Goal: Task Accomplishment & Management: Manage account settings

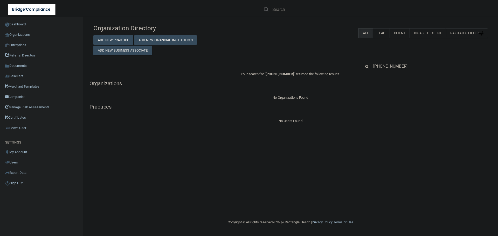
drag, startPoint x: 412, startPoint y: 67, endPoint x: 367, endPoint y: 67, distance: 45.3
click at [367, 67] on div "503-836-5153" at bounding box center [424, 66] width 134 height 10
type input "cjohnson@premierpediatricsin.com"
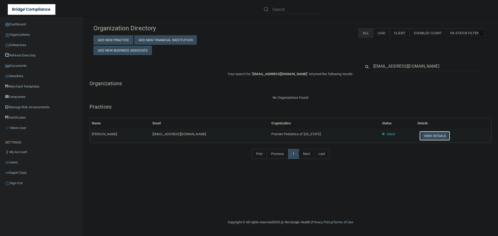
click at [432, 137] on button "View Details" at bounding box center [434, 136] width 31 height 10
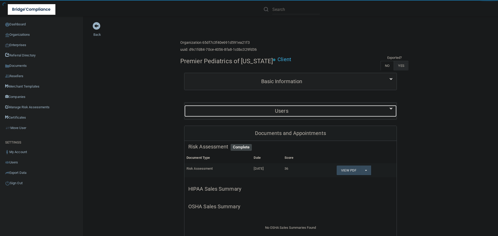
click at [272, 108] on h5 "Users" at bounding box center [281, 111] width 187 height 6
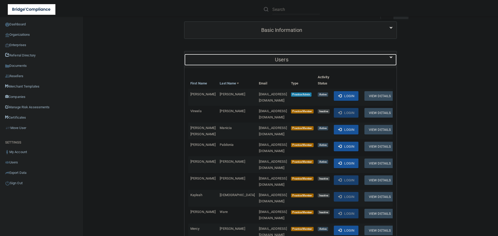
scroll to position [52, 0]
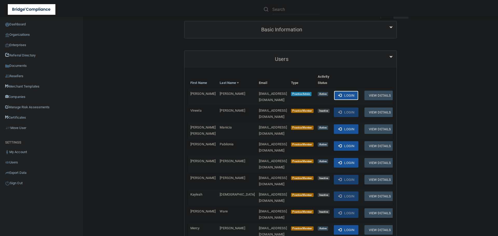
click at [341, 94] on span at bounding box center [339, 95] width 3 height 3
click at [23, 33] on link "Organizations" at bounding box center [41, 35] width 83 height 10
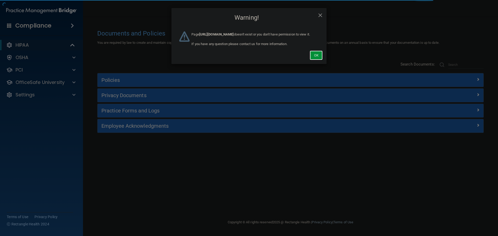
click at [312, 60] on button "Ok" at bounding box center [315, 56] width 13 height 10
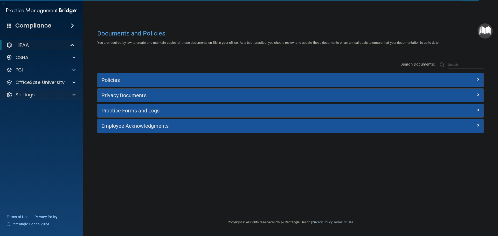
click at [70, 91] on div "Settings" at bounding box center [41, 95] width 83 height 10
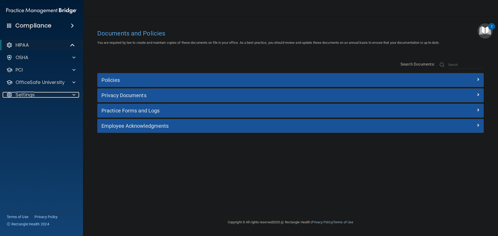
click at [74, 93] on span at bounding box center [73, 95] width 3 height 6
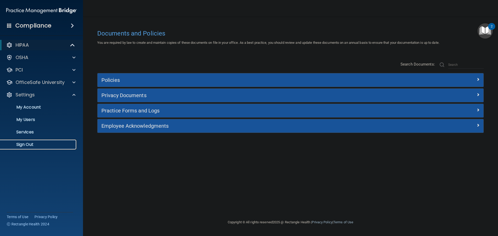
click at [28, 143] on p "Sign Out" at bounding box center [38, 144] width 71 height 5
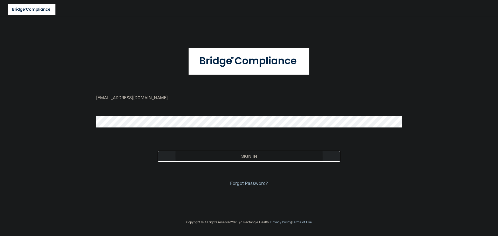
drag, startPoint x: 215, startPoint y: 150, endPoint x: 215, endPoint y: 154, distance: 3.6
click at [215, 151] on button "Sign In" at bounding box center [248, 156] width 183 height 11
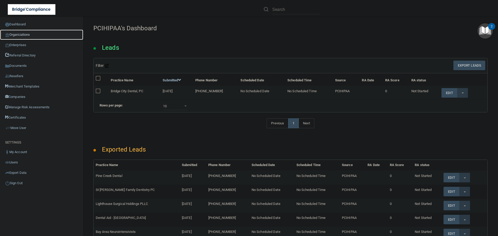
click at [25, 33] on link "Organizations" at bounding box center [41, 35] width 83 height 10
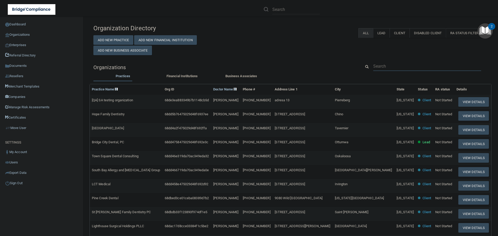
click at [387, 67] on input "text" at bounding box center [427, 66] width 108 height 10
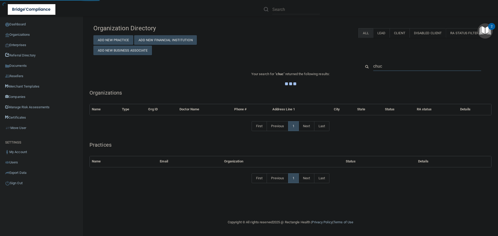
type input "chuck"
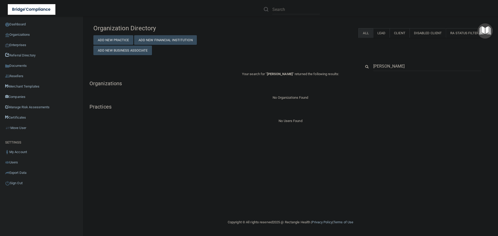
click at [387, 67] on input "chuck fletcher" at bounding box center [427, 66] width 108 height 10
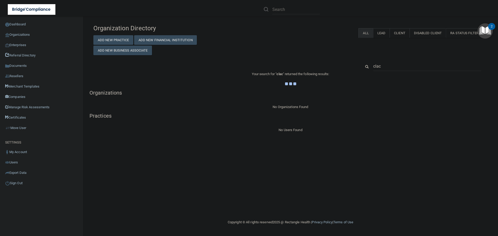
type input "clacy"
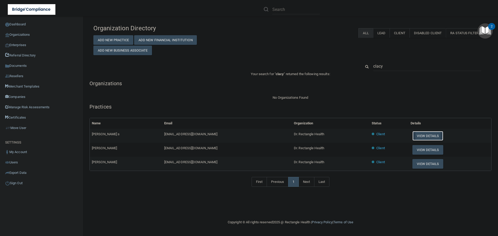
click at [415, 136] on button "View Details" at bounding box center [427, 136] width 31 height 10
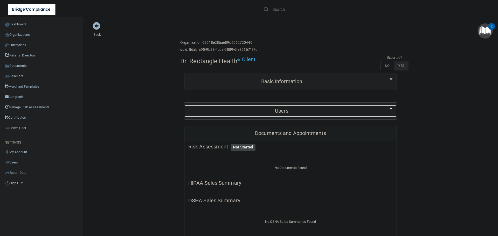
click at [273, 108] on h5 "Users" at bounding box center [281, 111] width 187 height 6
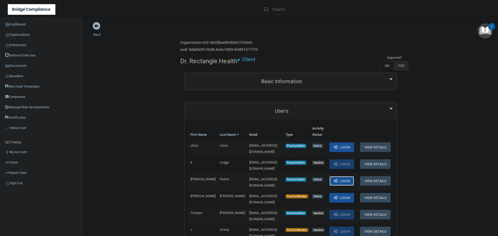
click at [338, 176] on button "Login" at bounding box center [341, 181] width 25 height 10
click at [27, 30] on link "Organizations" at bounding box center [41, 35] width 83 height 10
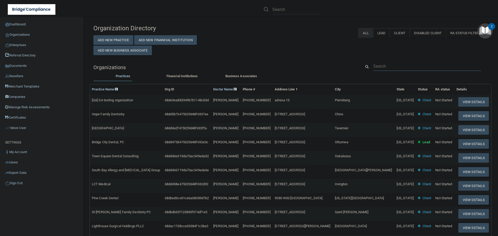
click at [381, 63] on input "text" at bounding box center [427, 66] width 108 height 10
paste input "cjohnson@premierpediatricsin.com"
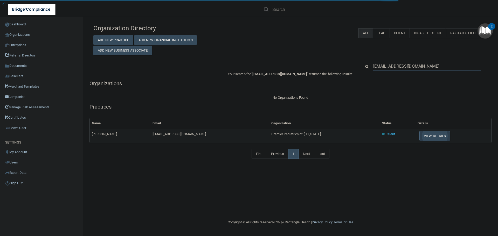
type input "cjohnson@premierpediatricsin.com"
click at [432, 137] on button "View Details" at bounding box center [434, 136] width 31 height 10
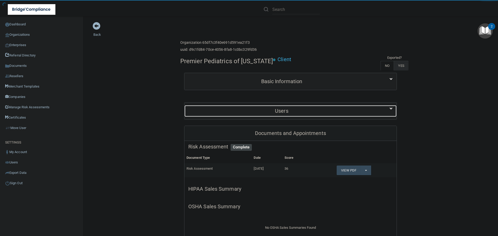
click at [259, 114] on h5 "Users" at bounding box center [281, 111] width 187 height 6
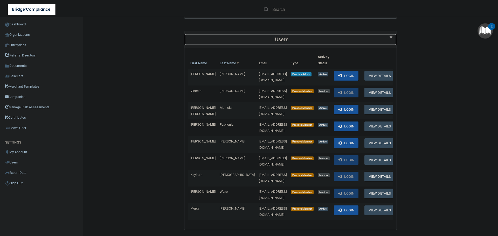
scroll to position [78, 0]
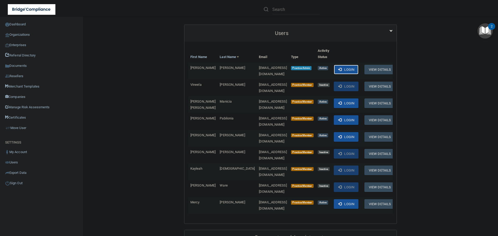
click at [352, 70] on button "Login" at bounding box center [345, 70] width 25 height 10
click at [30, 31] on link "Organizations" at bounding box center [41, 35] width 83 height 10
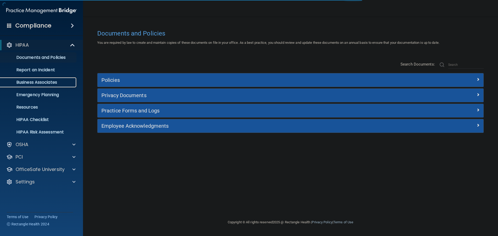
click at [37, 81] on p "Business Associates" at bounding box center [38, 82] width 71 height 5
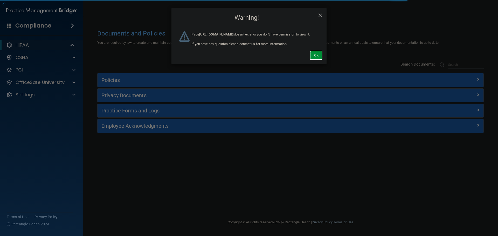
click at [319, 60] on button "Ok" at bounding box center [315, 56] width 13 height 10
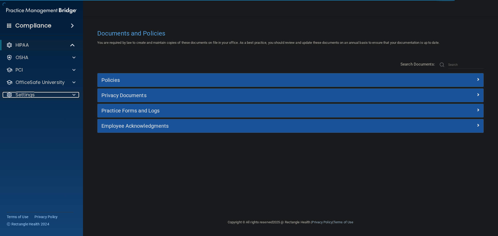
click at [36, 96] on div "Settings" at bounding box center [34, 95] width 64 height 6
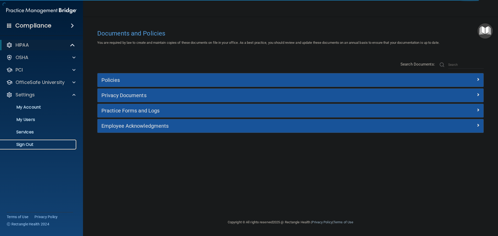
click at [27, 143] on p "Sign Out" at bounding box center [38, 144] width 71 height 5
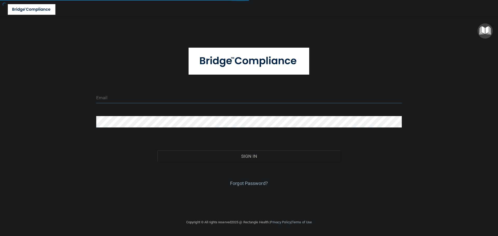
type input "[EMAIL_ADDRESS][DOMAIN_NAME]"
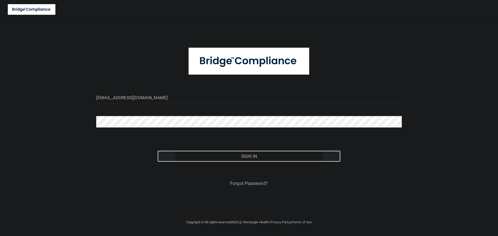
click at [252, 154] on button "Sign In" at bounding box center [248, 156] width 183 height 11
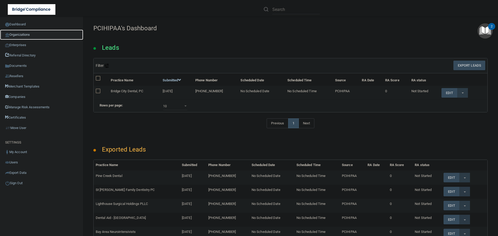
click at [21, 32] on link "Organizations" at bounding box center [41, 35] width 83 height 10
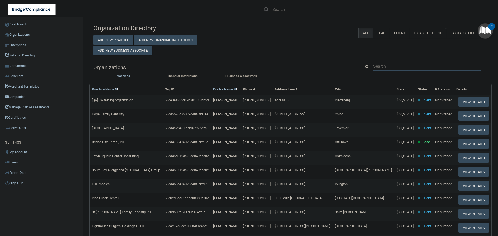
click at [385, 69] on input "text" at bounding box center [427, 66] width 108 height 10
paste input "(770) 532-0292"
type input "(770) 532-0292"
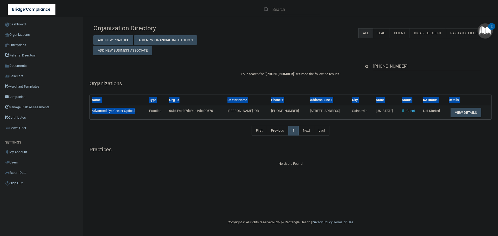
drag, startPoint x: 138, startPoint y: 111, endPoint x: 89, endPoint y: 113, distance: 49.6
click at [89, 113] on div "Name Type Org ID Doctor Name Phone # Address Line 1 City State Status RA status…" at bounding box center [290, 107] width 409 height 25
click at [103, 118] on td "Advanced Eye Center Optical" at bounding box center [118, 112] width 57 height 14
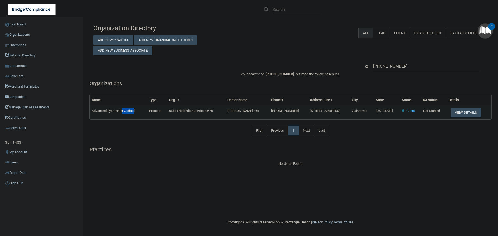
drag, startPoint x: 134, startPoint y: 111, endPoint x: 123, endPoint y: 112, distance: 10.7
click at [123, 112] on span "Advanced Eye Center Optical" at bounding box center [113, 111] width 43 height 4
click at [128, 115] on td "Advanced Eye Center Optical" at bounding box center [118, 112] width 57 height 14
drag, startPoint x: 138, startPoint y: 108, endPoint x: 125, endPoint y: 112, distance: 13.4
click at [125, 112] on td "Advanced Eye Center Optical" at bounding box center [118, 112] width 57 height 14
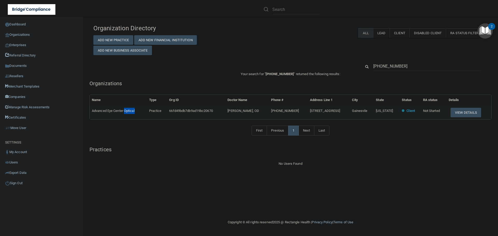
click at [144, 111] on td "Advanced Eye Center Optical" at bounding box center [118, 112] width 57 height 14
drag, startPoint x: 416, startPoint y: 65, endPoint x: 366, endPoint y: 67, distance: 49.8
click at [366, 67] on div "(770) 532-0292" at bounding box center [424, 66] width 134 height 10
paste input "310) 453-1223"
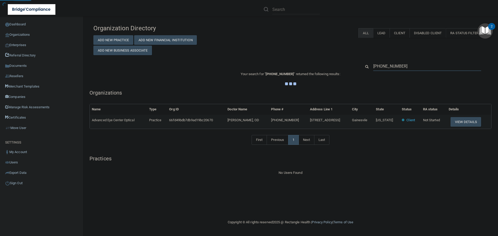
type input "(310) 453-1223"
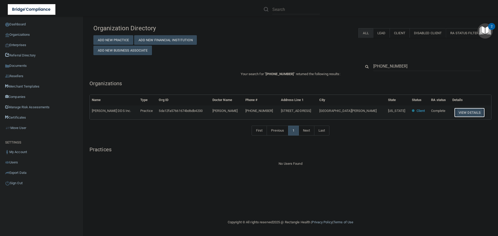
click at [461, 114] on button "View Details" at bounding box center [469, 113] width 31 height 10
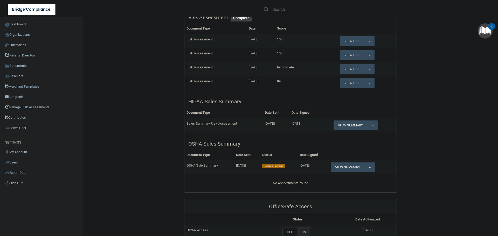
scroll to position [130, 0]
click at [370, 125] on button "Split button!" at bounding box center [372, 125] width 11 height 10
click at [365, 135] on link "Download as PDF" at bounding box center [354, 136] width 43 height 8
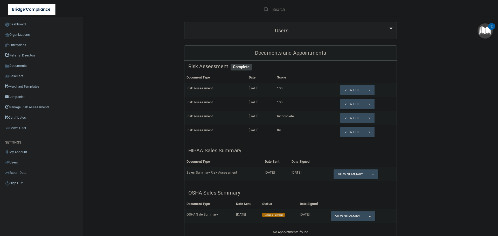
scroll to position [26, 0]
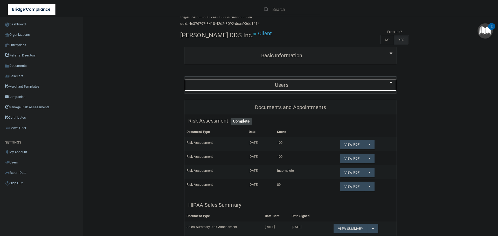
click at [246, 84] on h5 "Users" at bounding box center [281, 85] width 187 height 6
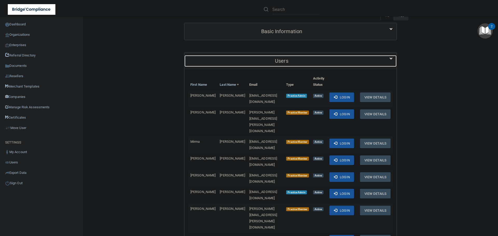
scroll to position [52, 0]
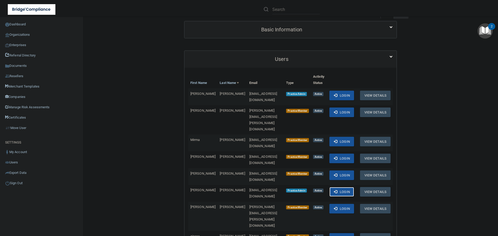
click at [337, 187] on button "Login" at bounding box center [341, 192] width 25 height 10
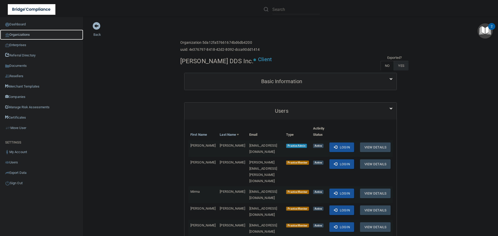
click at [26, 38] on link "Organizations" at bounding box center [41, 35] width 83 height 10
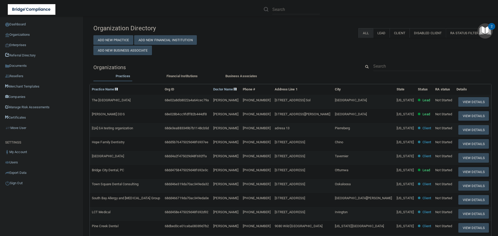
click at [393, 61] on div "Organization Directory Add New Practice Add New Financial Institution Add New B…" at bounding box center [290, 171] width 394 height 299
click at [383, 63] on input "text" at bounding box center [427, 66] width 108 height 10
paste input "01078621"
type input "01078621"
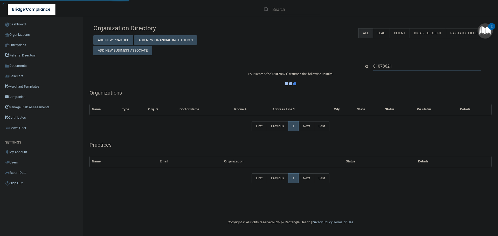
drag, startPoint x: 405, startPoint y: 70, endPoint x: 358, endPoint y: 68, distance: 46.9
click at [358, 68] on div "01078621" at bounding box center [424, 66] width 134 height 10
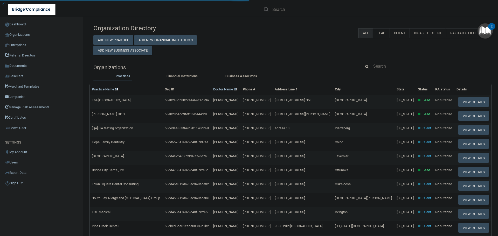
click at [268, 56] on div "Organization Directory Add New Practice Add New Financial Institution Add New B…" at bounding box center [290, 171] width 394 height 299
click at [382, 62] on input "text" at bounding box center [427, 66] width 108 height 10
paste input "(254) 300-7703"
type input "(254) 300-7703"
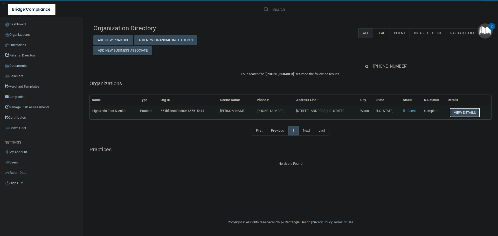
click at [460, 110] on button "View Details" at bounding box center [464, 113] width 31 height 10
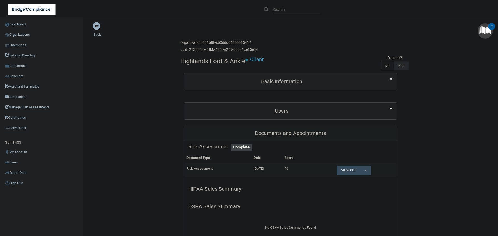
click at [98, 34] on link "Back" at bounding box center [97, 31] width 8 height 10
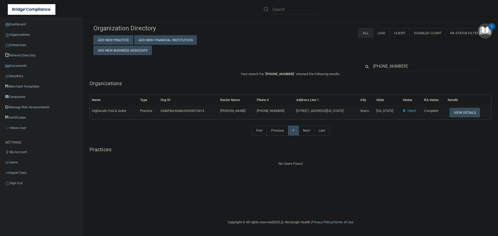
drag, startPoint x: 407, startPoint y: 66, endPoint x: 361, endPoint y: 65, distance: 45.6
click at [361, 65] on div "(254) 300-7703" at bounding box center [424, 66] width 134 height 10
type input "Highlands Foot & Ankle Llc"
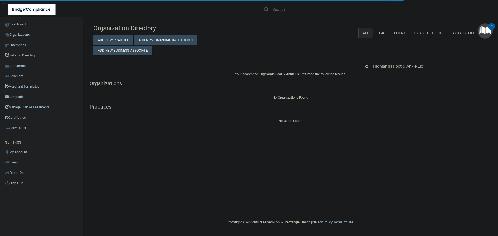
click at [426, 69] on input "Highlands Foot & Ankle Llc" at bounding box center [427, 66] width 108 height 10
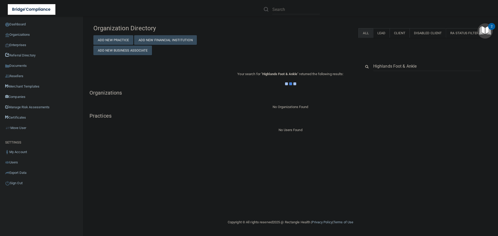
type input "Highlands Foot & Ankle"
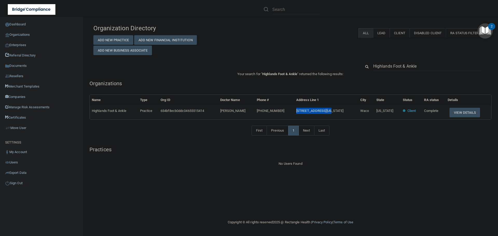
drag, startPoint x: 347, startPoint y: 111, endPoint x: 310, endPoint y: 109, distance: 36.9
click at [310, 109] on td "2524 Washington Ave" at bounding box center [326, 112] width 64 height 14
copy span "2524 Washington Ave"
drag, startPoint x: 431, startPoint y: 67, endPoint x: 363, endPoint y: 65, distance: 67.9
click at [363, 65] on div "Highlands Foot & Ankle" at bounding box center [424, 66] width 134 height 10
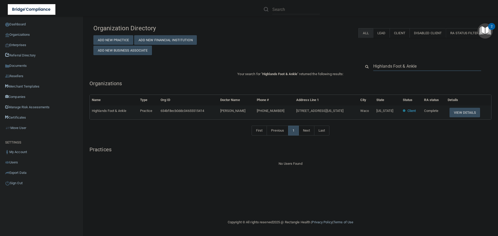
paste input "2524 Washington Av"
type input "2524 Washington Ave"
drag, startPoint x: 259, startPoint y: 109, endPoint x: 232, endPoint y: 109, distance: 27.2
click at [232, 109] on td "David Sappington" at bounding box center [236, 112] width 37 height 14
copy span "David Sappington"
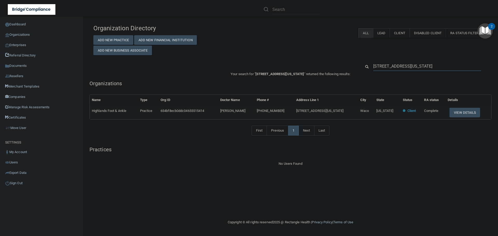
drag, startPoint x: 419, startPoint y: 65, endPoint x: 349, endPoint y: 62, distance: 70.5
click at [349, 62] on div "2524 Washington Ave" at bounding box center [290, 66] width 402 height 10
paste input "David Sappington"
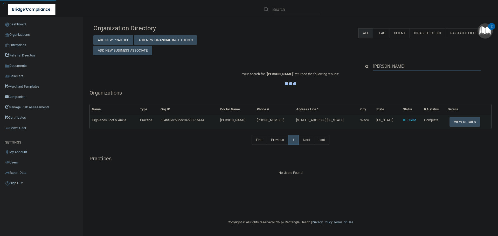
type input "David Sappington"
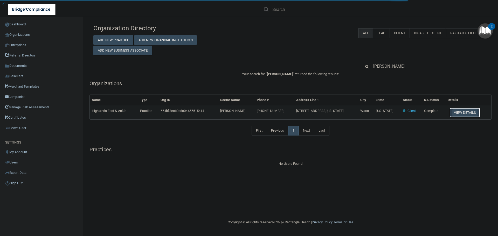
click at [459, 110] on button "View Details" at bounding box center [464, 113] width 31 height 10
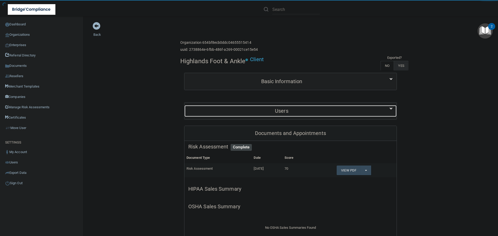
click at [276, 115] on div "Users" at bounding box center [281, 111] width 194 height 12
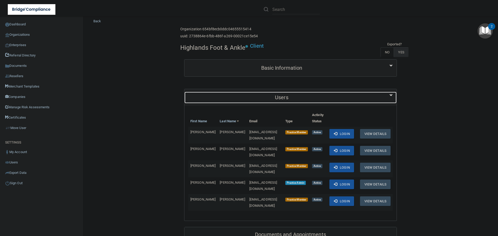
scroll to position [26, 0]
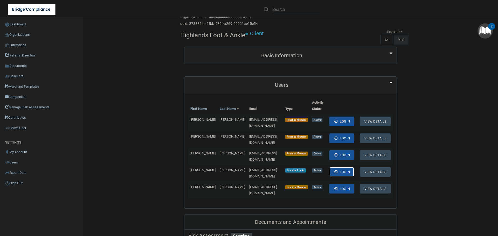
click at [341, 167] on button "Login" at bounding box center [341, 172] width 25 height 10
click at [25, 33] on link "Organizations" at bounding box center [41, 35] width 83 height 10
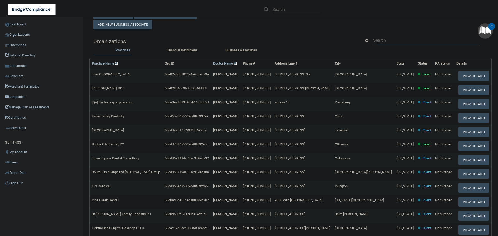
click at [380, 41] on input "text" at bounding box center [427, 40] width 108 height 10
paste input "Haines City Dental"
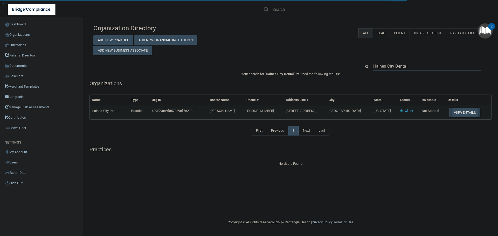
type input "Haines City Dental"
click at [461, 113] on button "View Details" at bounding box center [464, 113] width 31 height 10
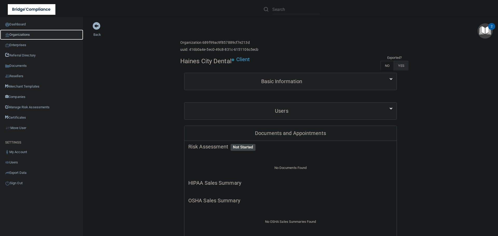
click at [27, 36] on link "Organizations" at bounding box center [41, 35] width 83 height 10
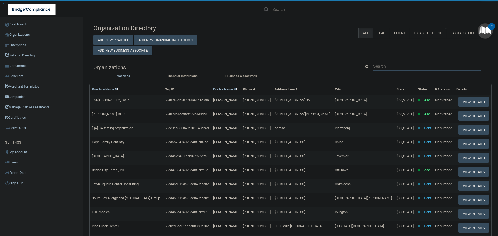
click at [386, 68] on input "text" at bounding box center [427, 66] width 108 height 10
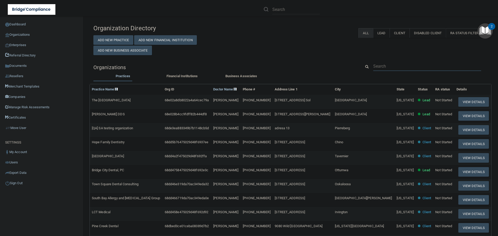
paste input "863) 422-8338"
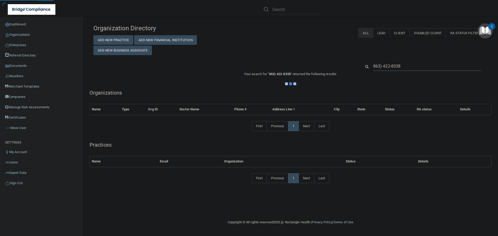
type input "863) 422-8338"
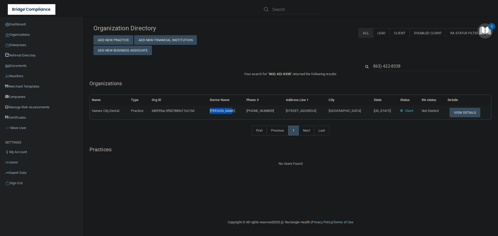
drag, startPoint x: 241, startPoint y: 110, endPoint x: 216, endPoint y: 110, distance: 24.9
click at [216, 110] on tr "Haines City Dental Practice 689f99ac9f857889cf7e213d Sohail Khan (863) 422-8338…" at bounding box center [290, 112] width 401 height 14
copy tr "Sohail Khan"
drag, startPoint x: 405, startPoint y: 67, endPoint x: 356, endPoint y: 67, distance: 49.8
click at [356, 67] on div "863) 422-8338" at bounding box center [290, 66] width 402 height 10
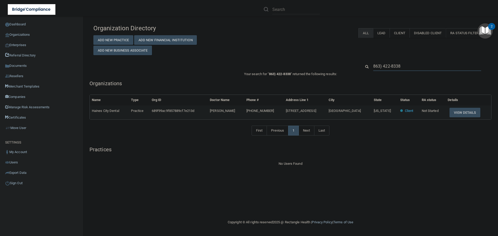
paste input "Sohail Khan"
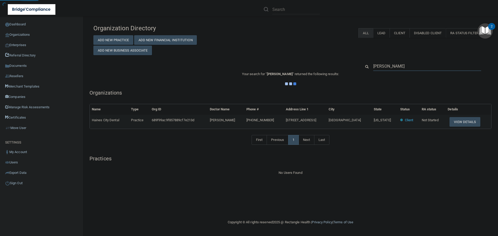
type input "Sohail Khan"
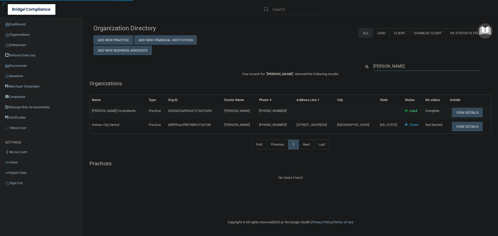
click at [380, 68] on input "Sohail Khan" at bounding box center [427, 66] width 108 height 10
click at [466, 113] on button "View Details" at bounding box center [466, 113] width 31 height 10
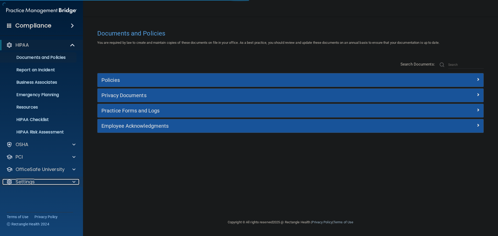
click at [72, 184] on div at bounding box center [72, 182] width 13 height 6
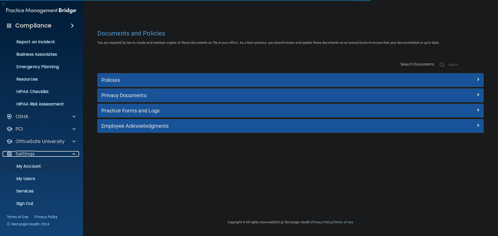
scroll to position [29, 0]
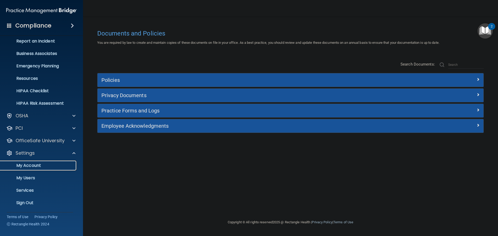
click at [36, 163] on p "My Account" at bounding box center [38, 165] width 71 height 5
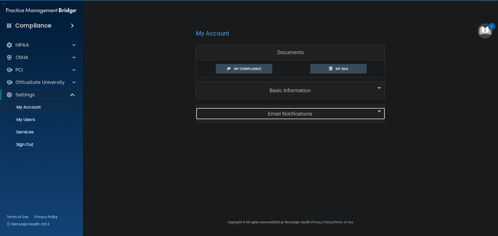
click at [233, 115] on h5 "Email Notifications" at bounding box center [282, 114] width 165 height 6
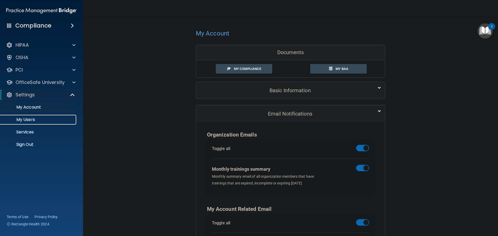
click at [29, 120] on p "My Users" at bounding box center [38, 119] width 71 height 5
select select "20"
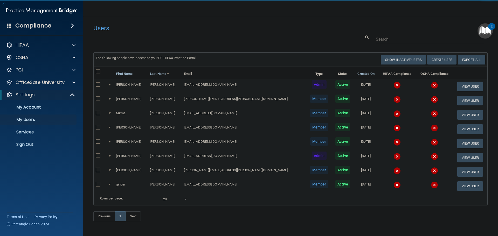
click at [393, 88] on img at bounding box center [396, 85] width 7 height 7
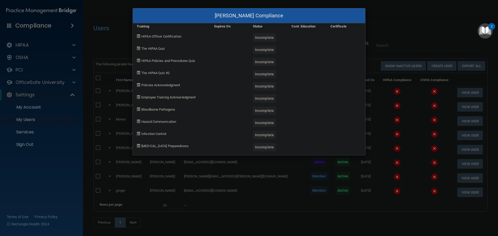
click at [378, 98] on div "cindi bangasser's Compliance Training Expires On Status Cont. Education Certifi…" at bounding box center [249, 118] width 498 height 236
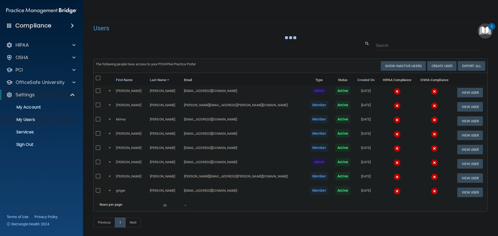
click at [393, 107] on img at bounding box center [396, 105] width 7 height 7
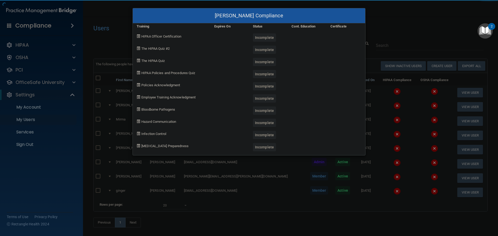
click at [381, 108] on div "rebecca bangasser's Compliance Training Expires On Status Cont. Education Certi…" at bounding box center [249, 118] width 498 height 236
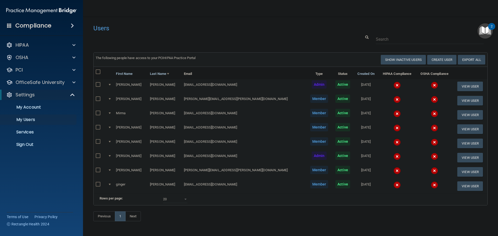
click at [393, 114] on img at bounding box center [396, 113] width 7 height 7
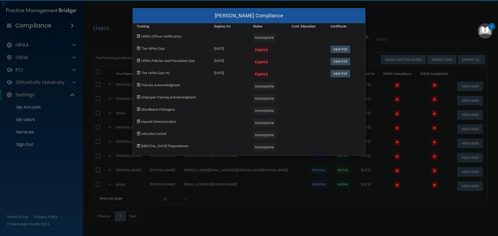
click at [374, 131] on div "Mirma Frank's Compliance Training Expires On Status Cont. Education Certificate…" at bounding box center [249, 118] width 498 height 236
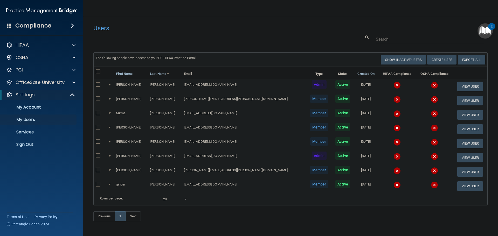
click at [378, 109] on td at bounding box center [397, 115] width 38 height 14
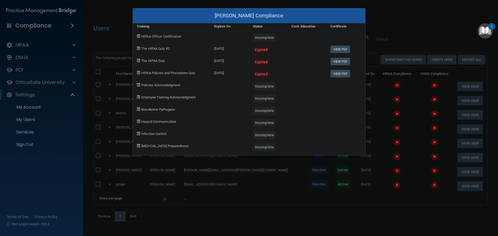
click at [375, 117] on div "Mirma Frank's Compliance Training Expires On Status Cont. Education Certificate…" at bounding box center [249, 118] width 498 height 236
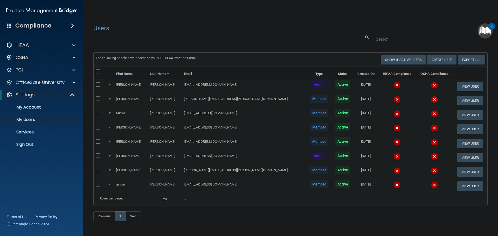
click at [393, 130] on img at bounding box center [396, 127] width 7 height 7
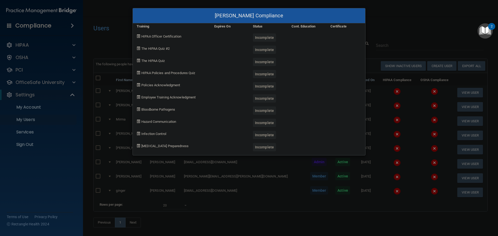
click at [375, 148] on div "xiomara hernandez's Compliance Training Expires On Status Cont. Education Certi…" at bounding box center [249, 118] width 498 height 236
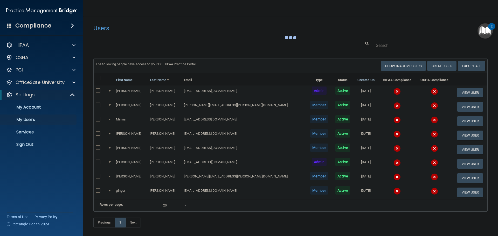
click at [393, 149] on img at bounding box center [396, 148] width 7 height 7
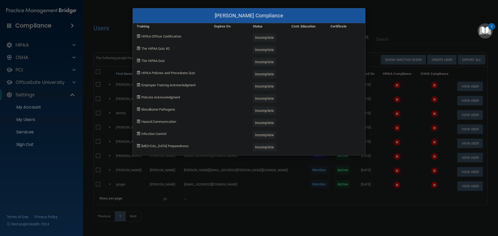
click at [371, 149] on div "ana munoz's Compliance Training Expires On Status Cont. Education Certificate H…" at bounding box center [249, 118] width 498 height 236
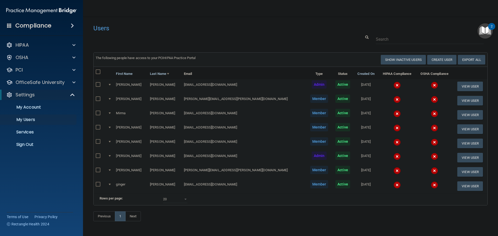
click at [393, 157] on img at bounding box center [396, 156] width 7 height 7
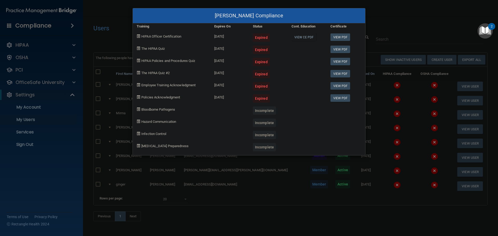
click at [388, 23] on div "Melinda Pruitt's Compliance Training Expires On Status Cont. Education Certific…" at bounding box center [249, 118] width 498 height 236
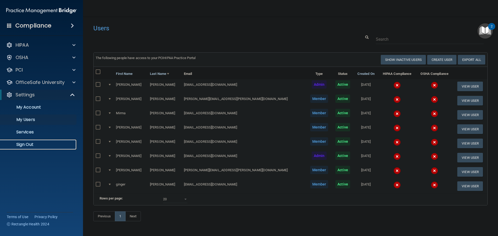
click at [31, 145] on p "Sign Out" at bounding box center [38, 144] width 71 height 5
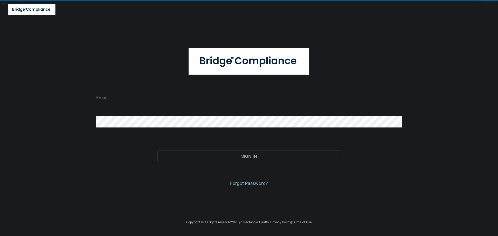
type input "[EMAIL_ADDRESS][DOMAIN_NAME]"
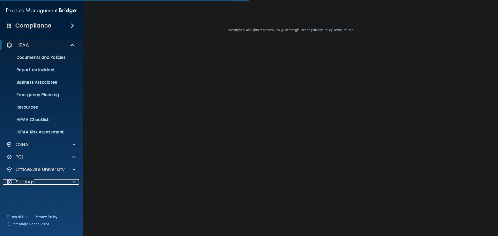
click at [71, 181] on div at bounding box center [72, 182] width 13 height 6
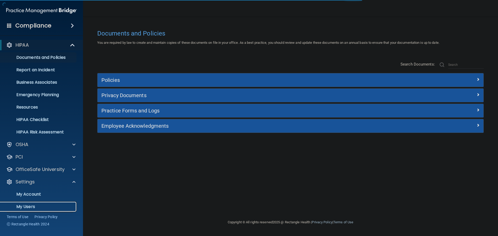
click at [29, 205] on p "My Users" at bounding box center [38, 206] width 71 height 5
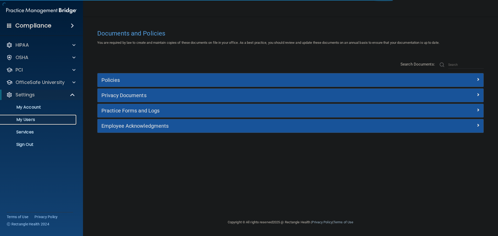
select select "20"
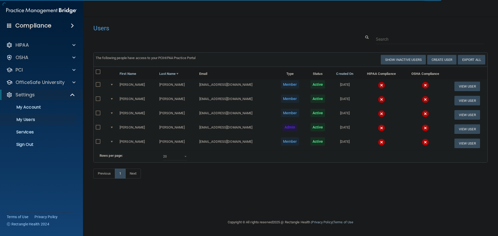
click at [372, 81] on td at bounding box center [381, 86] width 44 height 14
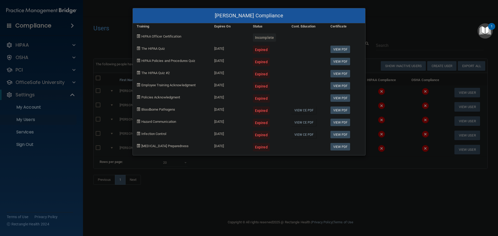
click at [372, 108] on div "[PERSON_NAME] Compliance Training Expires On Status Cont. Education Certificate…" at bounding box center [249, 118] width 498 height 236
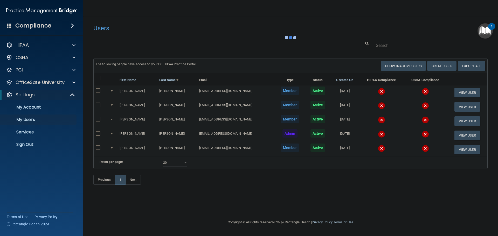
click at [378, 107] on img at bounding box center [381, 105] width 7 height 7
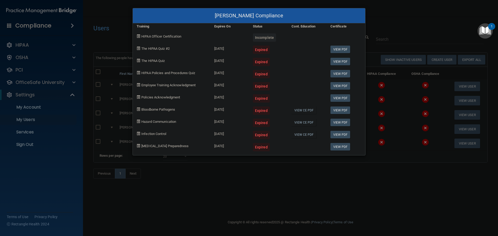
click at [377, 109] on div "[PERSON_NAME] Compliance Training Expires On Status Cont. Education Certificate…" at bounding box center [249, 118] width 498 height 236
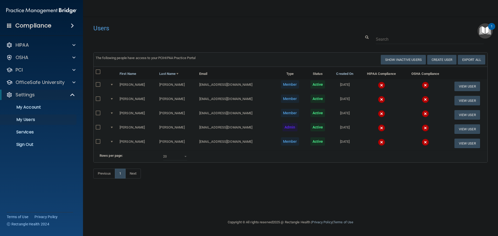
click at [378, 113] on img at bounding box center [381, 113] width 7 height 7
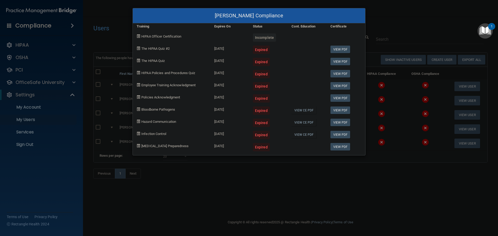
click at [379, 120] on div "[PERSON_NAME] Compliance Training Expires On Status Cont. Education Certificate…" at bounding box center [249, 118] width 498 height 236
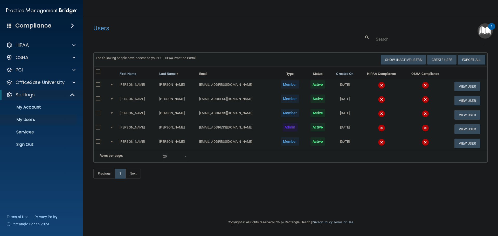
click at [378, 127] on img at bounding box center [381, 127] width 7 height 7
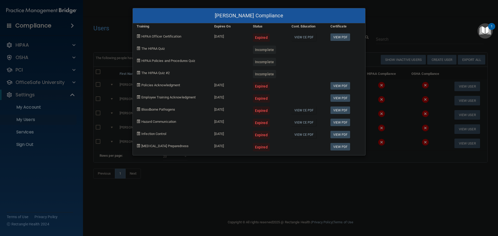
click at [379, 127] on div "[PERSON_NAME] Compliance Training Expires On Status Cont. Education Certificate…" at bounding box center [249, 118] width 498 height 236
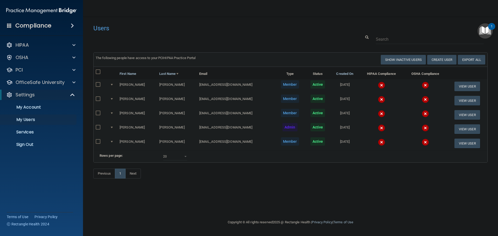
click at [378, 141] on img at bounding box center [381, 142] width 7 height 7
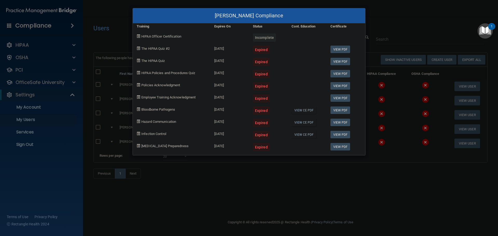
click at [392, 222] on div "[PERSON_NAME] Compliance Training Expires On Status Cont. Education Certificate…" at bounding box center [249, 118] width 498 height 236
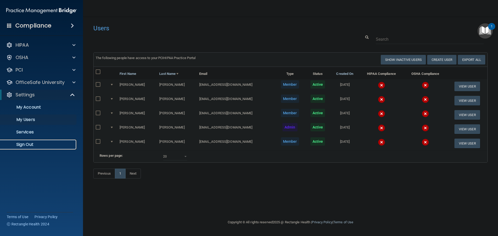
click at [33, 144] on p "Sign Out" at bounding box center [38, 144] width 71 height 5
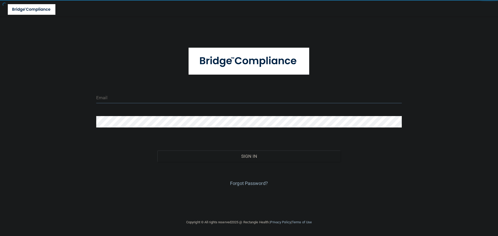
type input "[EMAIL_ADDRESS][DOMAIN_NAME]"
